Goal: Information Seeking & Learning: Check status

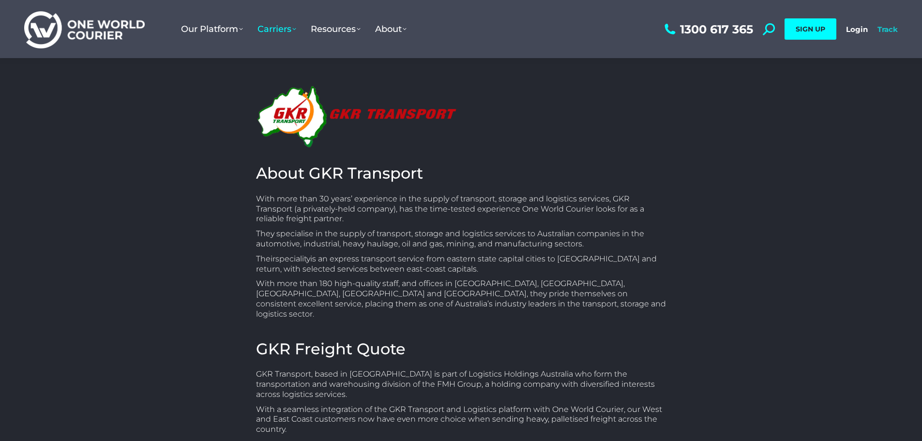
click at [885, 25] on div "1300 617 365 Search: *** SIGN UP Login Login Track Track SIGN UP" at bounding box center [780, 29] width 236 height 58
click at [882, 27] on link "Track" at bounding box center [887, 29] width 20 height 9
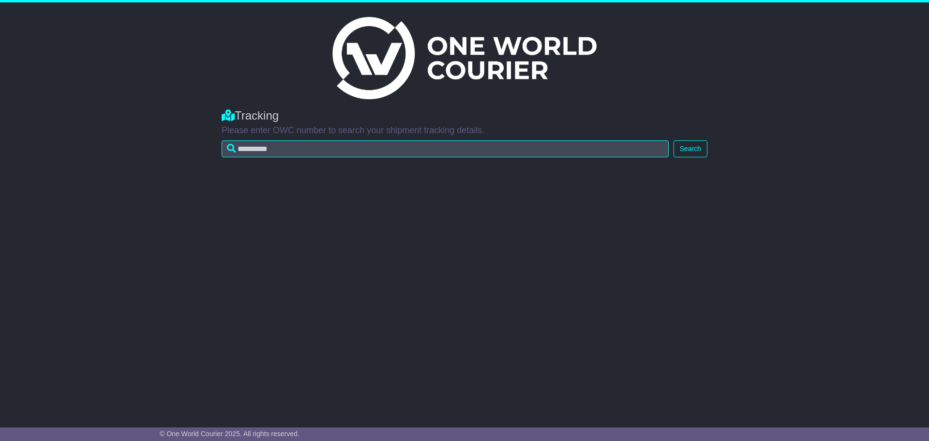
drag, startPoint x: 293, startPoint y: 146, endPoint x: 260, endPoint y: 75, distance: 78.4
click at [260, 75] on col-sm-3 at bounding box center [464, 58] width 537 height 82
